Goal: Information Seeking & Learning: Learn about a topic

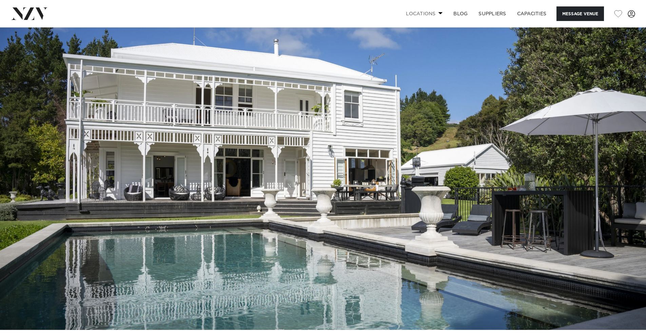
click at [422, 12] on link "Locations" at bounding box center [423, 13] width 47 height 15
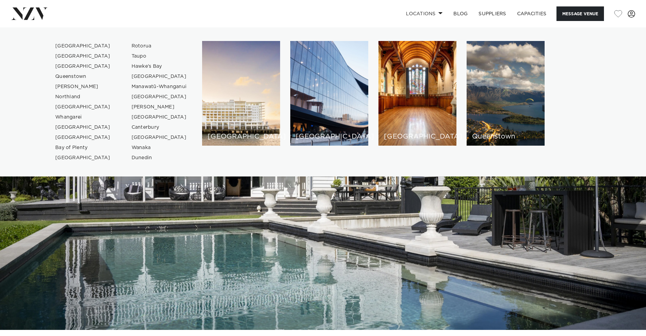
click at [358, 265] on img at bounding box center [323, 178] width 646 height 303
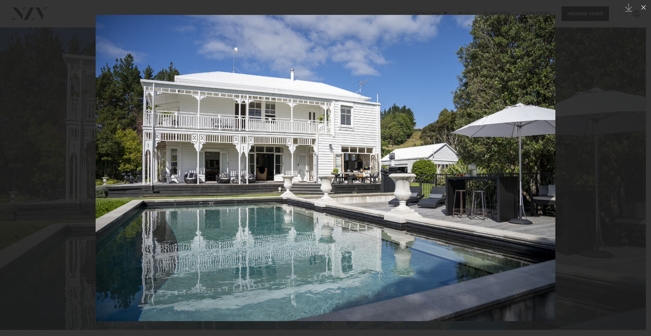
click at [590, 190] on div at bounding box center [325, 168] width 651 height 336
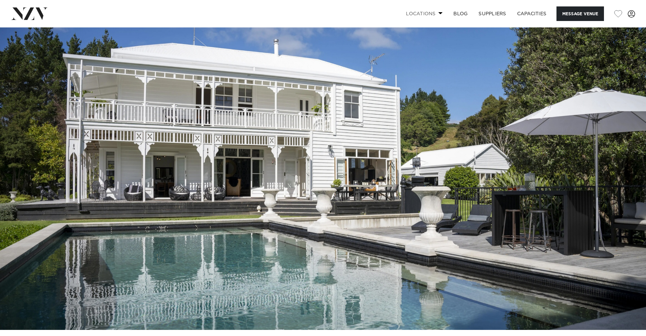
click at [421, 11] on link "Locations" at bounding box center [423, 13] width 47 height 15
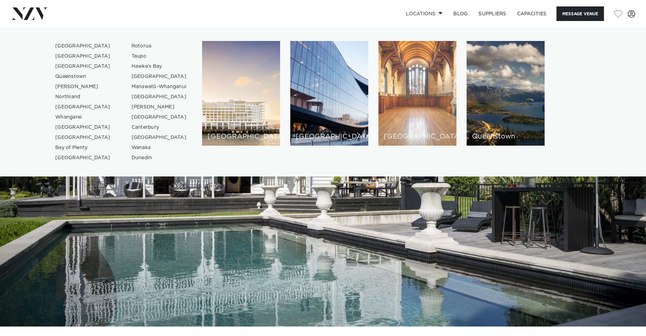
scroll to position [6, 0]
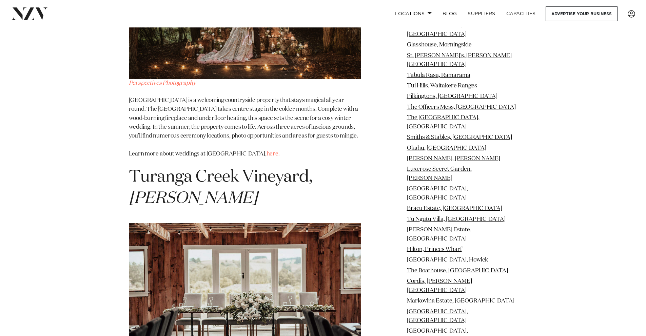
scroll to position [11412, 0]
